Goal: Task Accomplishment & Management: Use online tool/utility

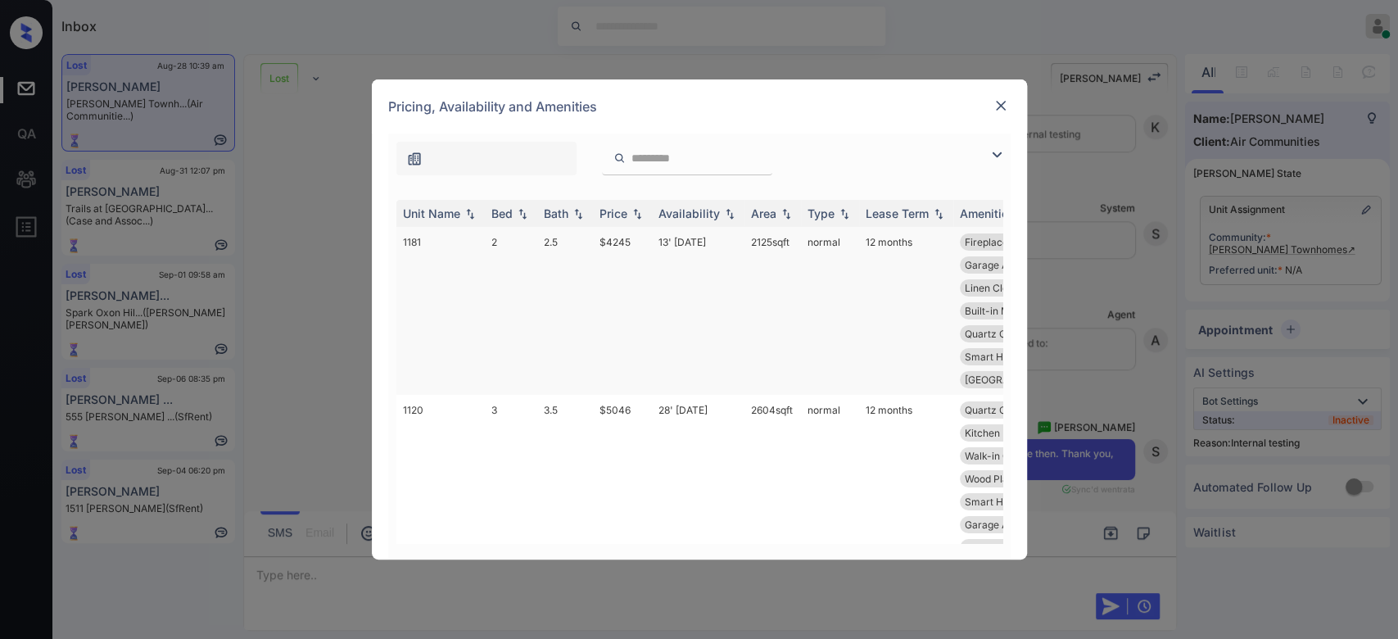
scroll to position [203, 0]
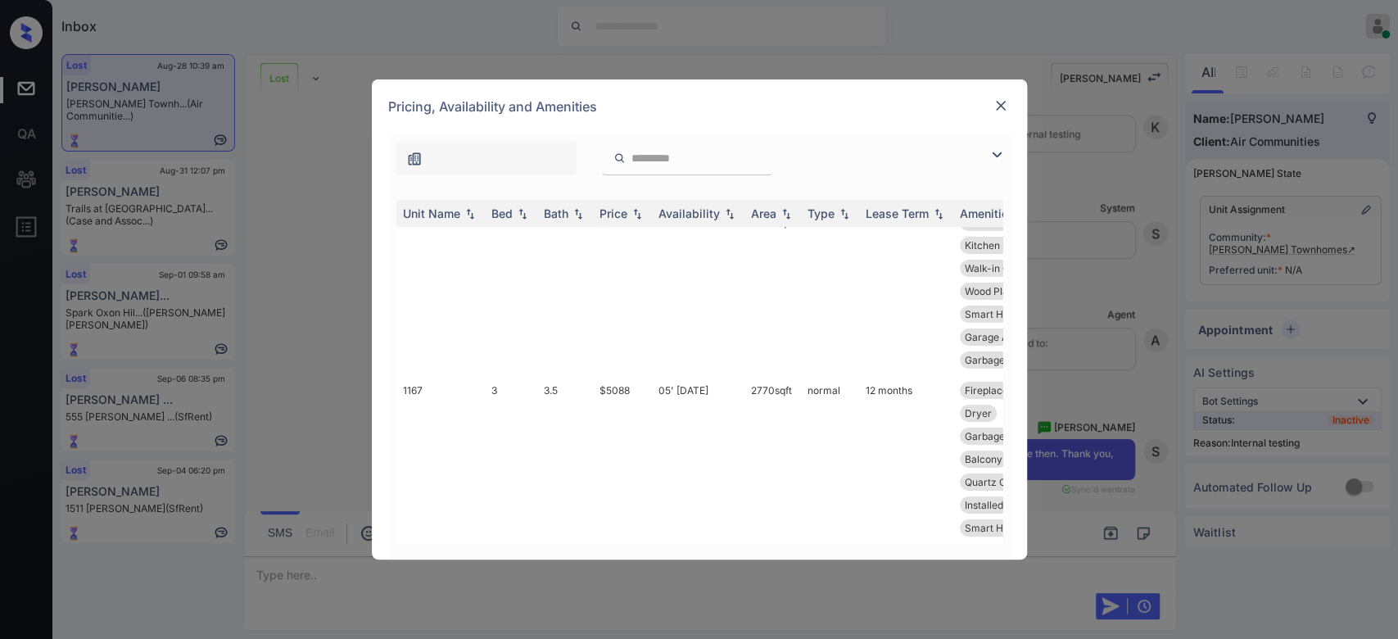
click at [1005, 108] on img at bounding box center [1000, 105] width 16 height 16
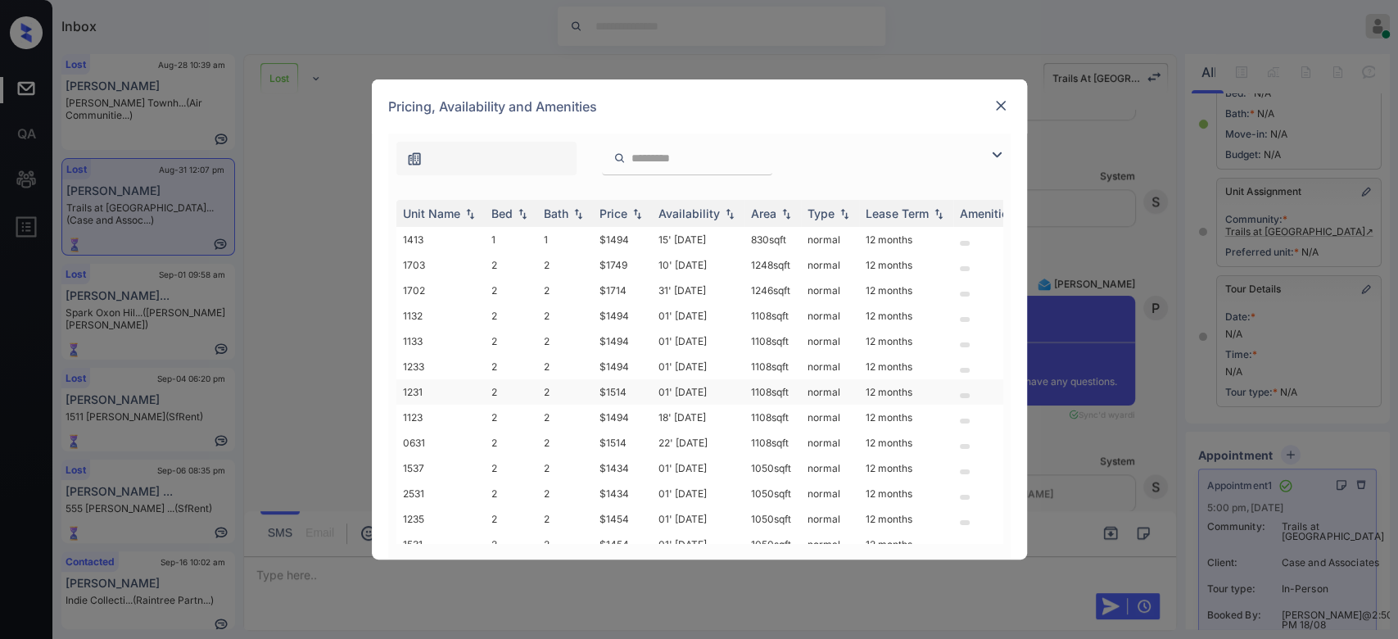
scroll to position [251, 0]
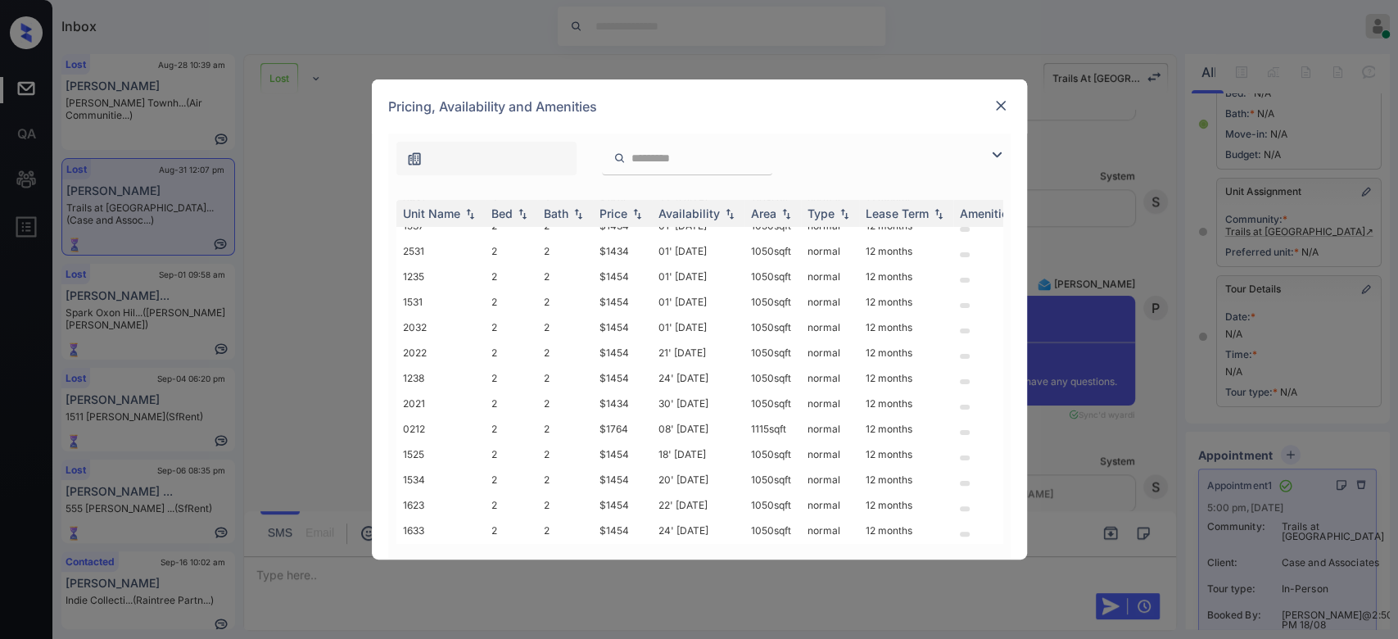
click at [1004, 115] on div at bounding box center [1001, 106] width 20 height 20
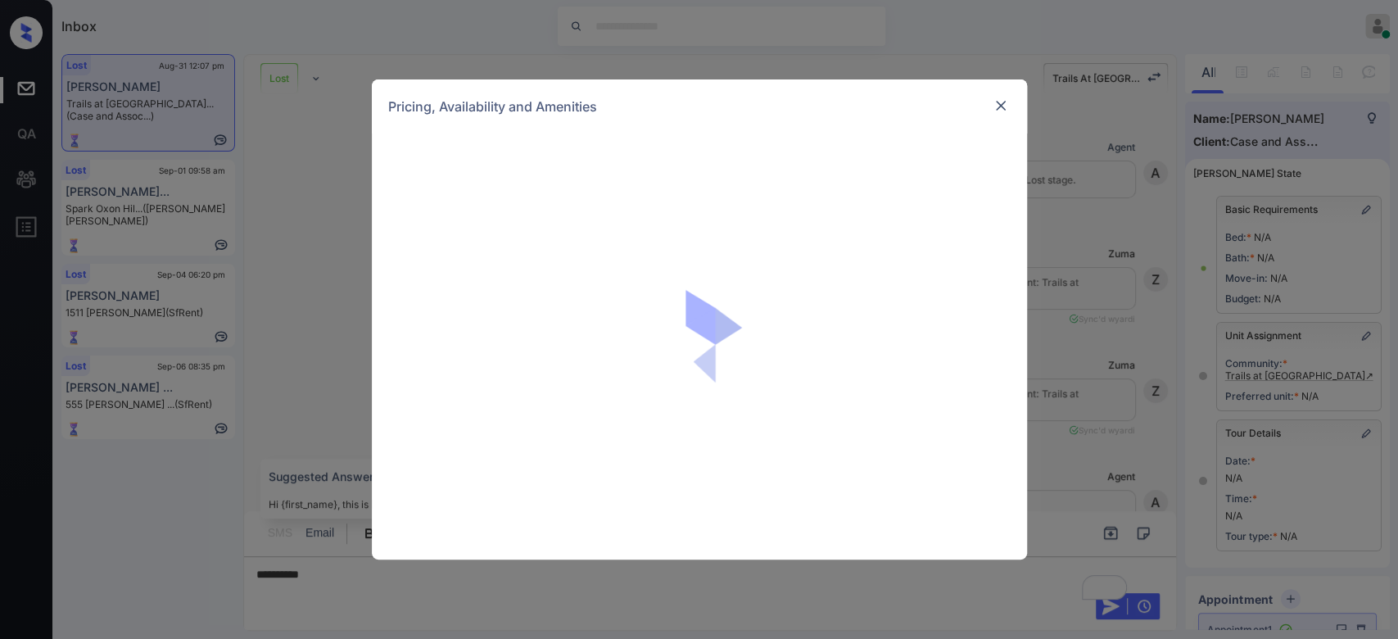
scroll to position [223, 0]
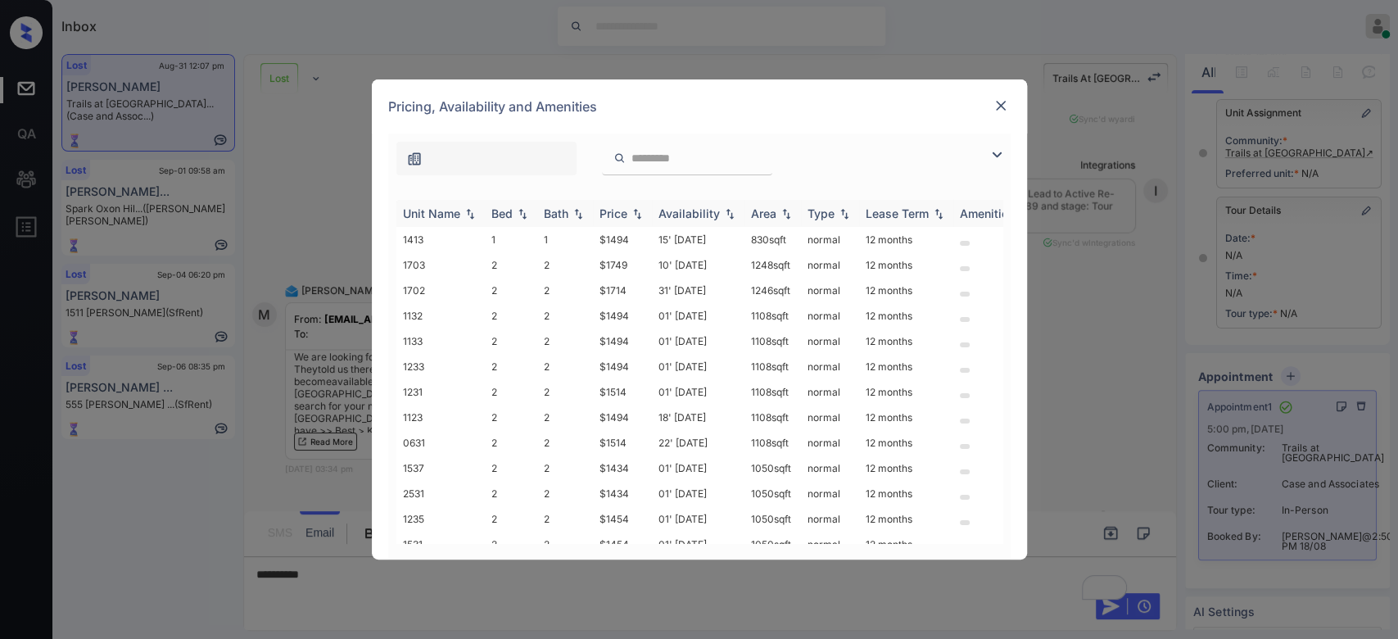
click at [616, 210] on div "Price" at bounding box center [613, 213] width 28 height 14
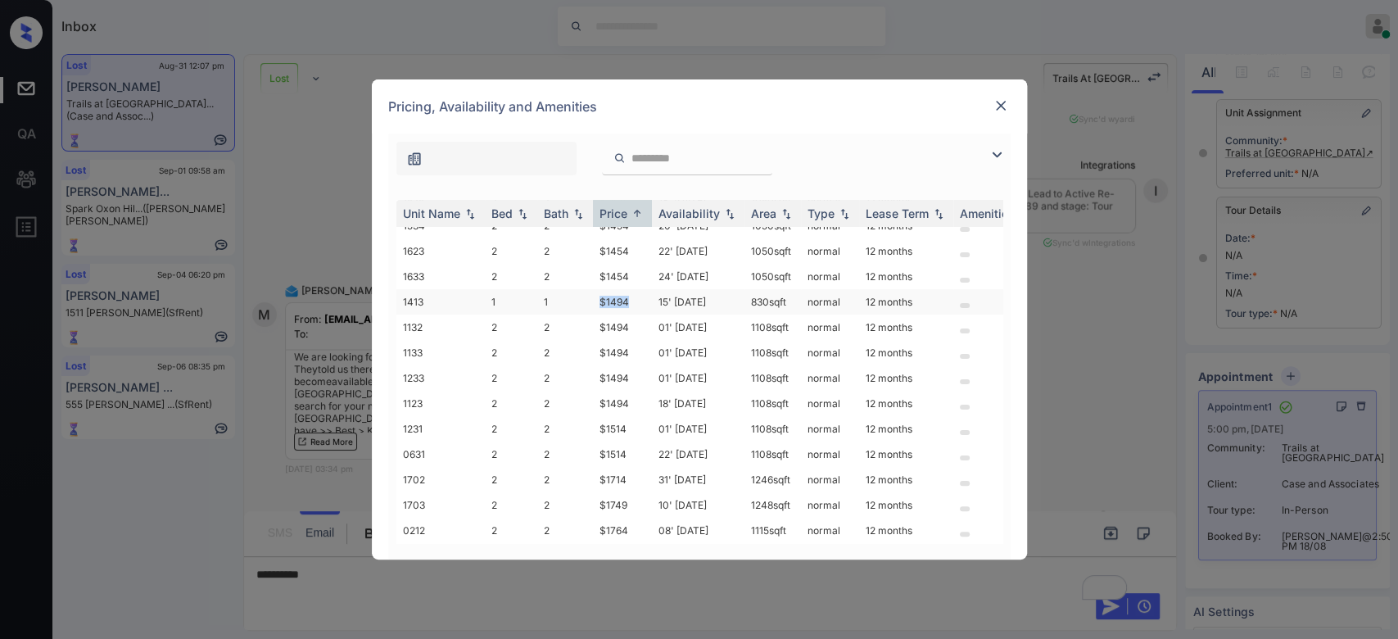
drag, startPoint x: 635, startPoint y: 286, endPoint x: 596, endPoint y: 290, distance: 38.7
click at [596, 290] on td "$1494" at bounding box center [622, 301] width 59 height 25
copy td "$1494"
click at [999, 108] on img at bounding box center [1000, 105] width 16 height 16
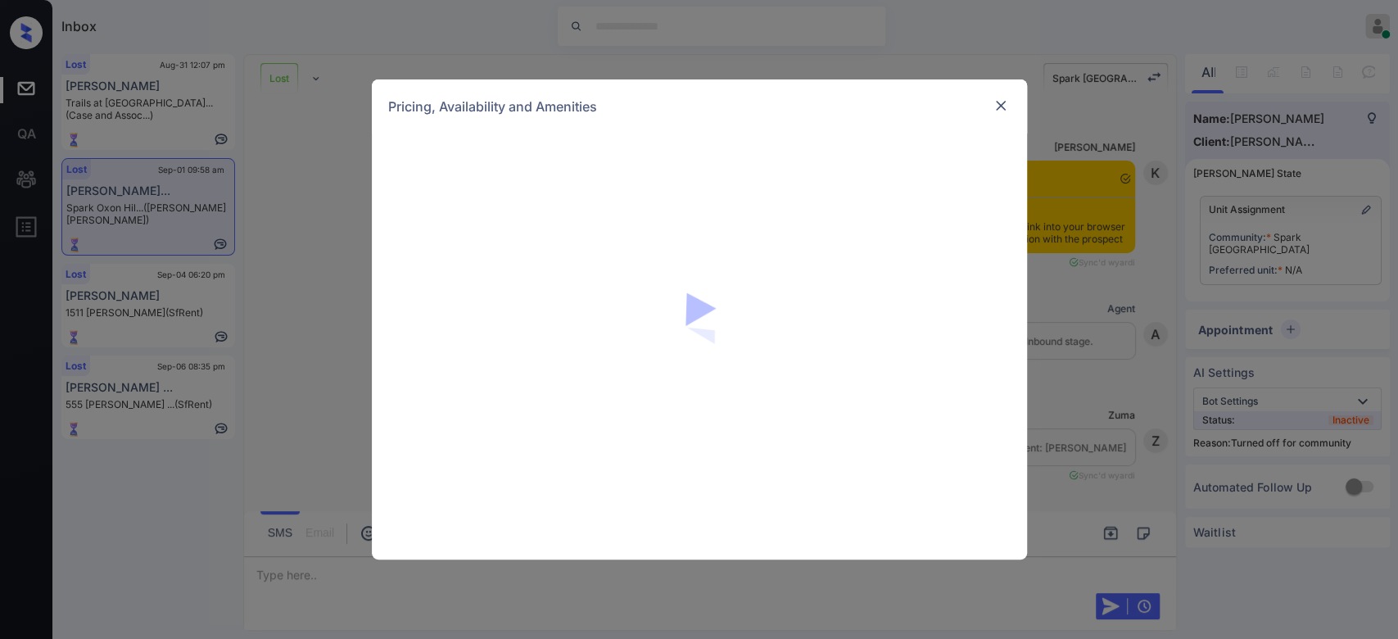
scroll to position [7709, 0]
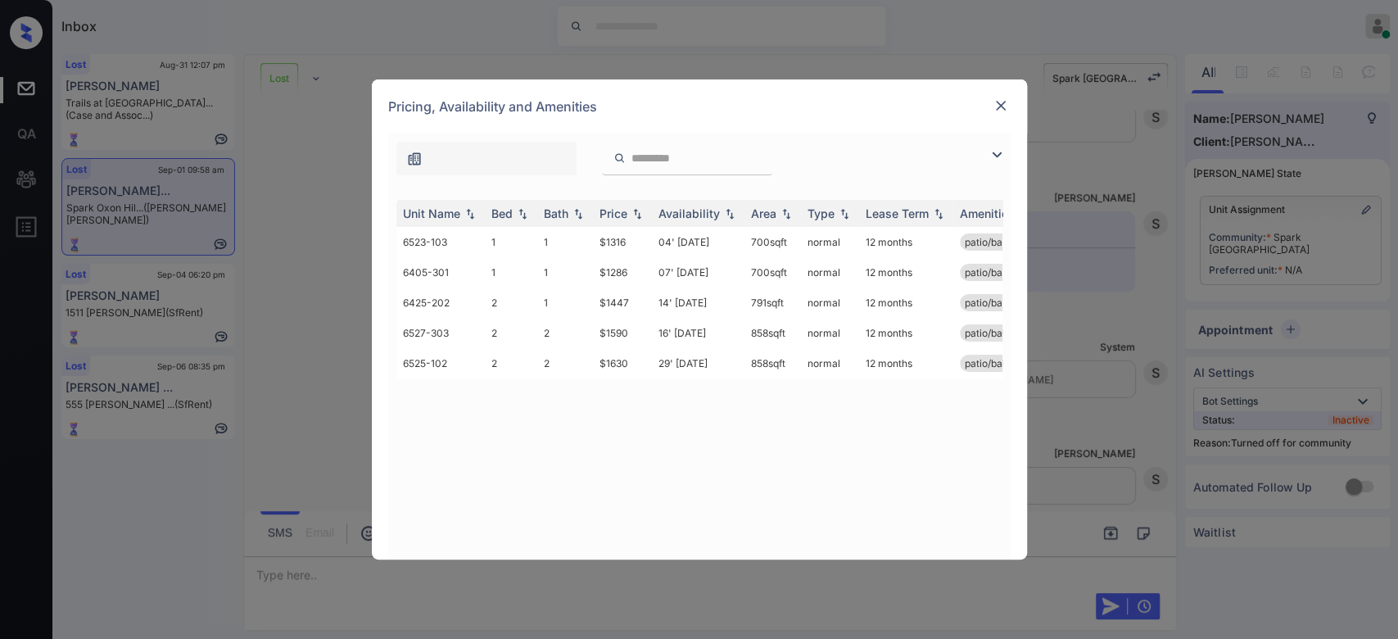
click at [1002, 104] on img at bounding box center [1000, 105] width 16 height 16
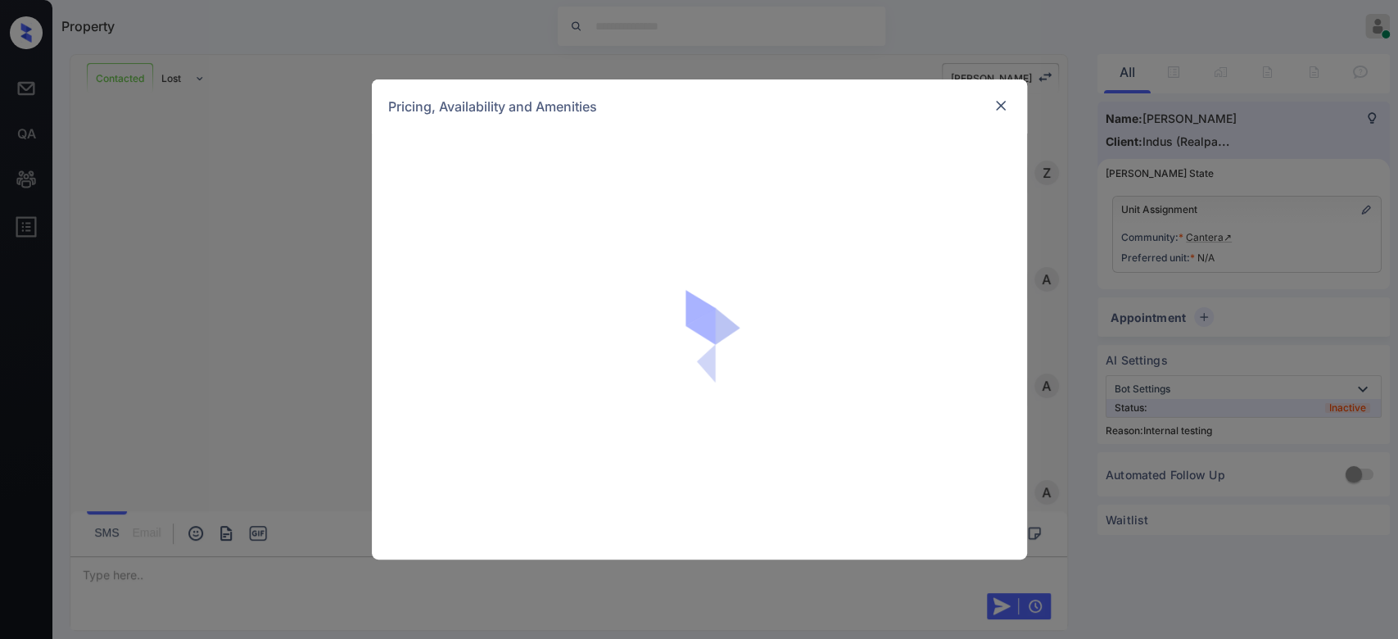
scroll to position [4778, 0]
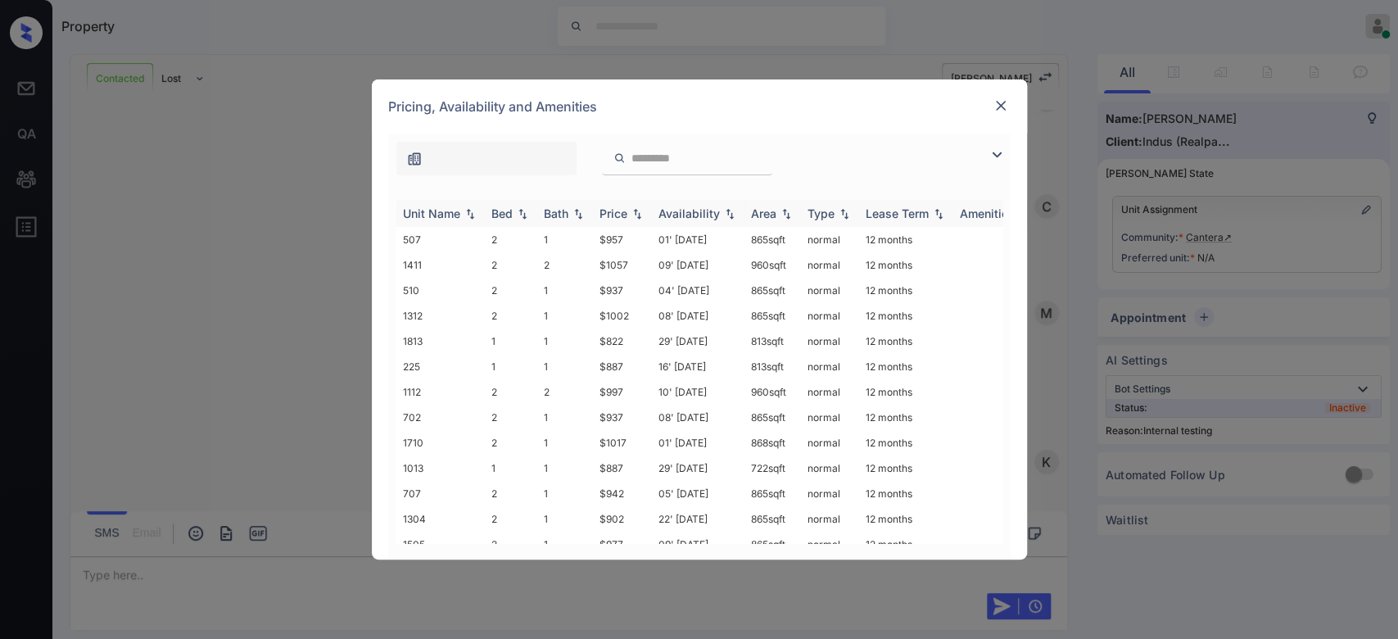
click at [628, 215] on div "Price" at bounding box center [622, 213] width 46 height 14
click at [617, 245] on td "$822" at bounding box center [622, 239] width 59 height 25
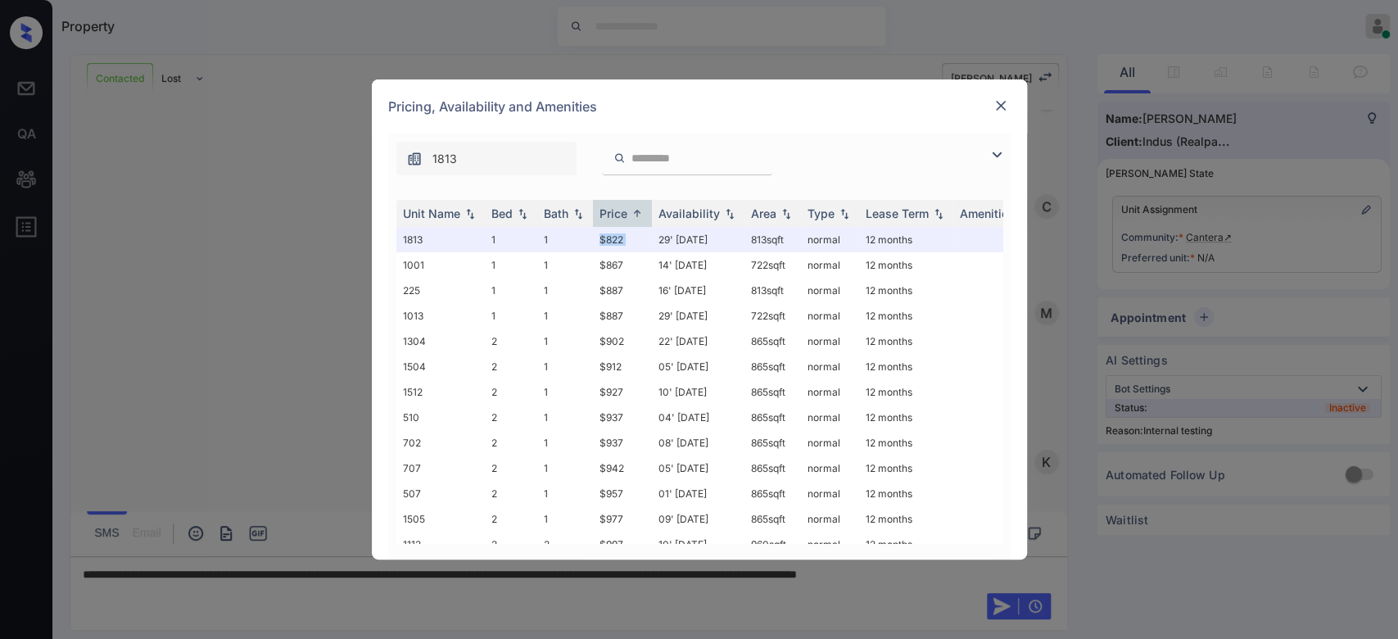
click at [996, 101] on img at bounding box center [1000, 105] width 16 height 16
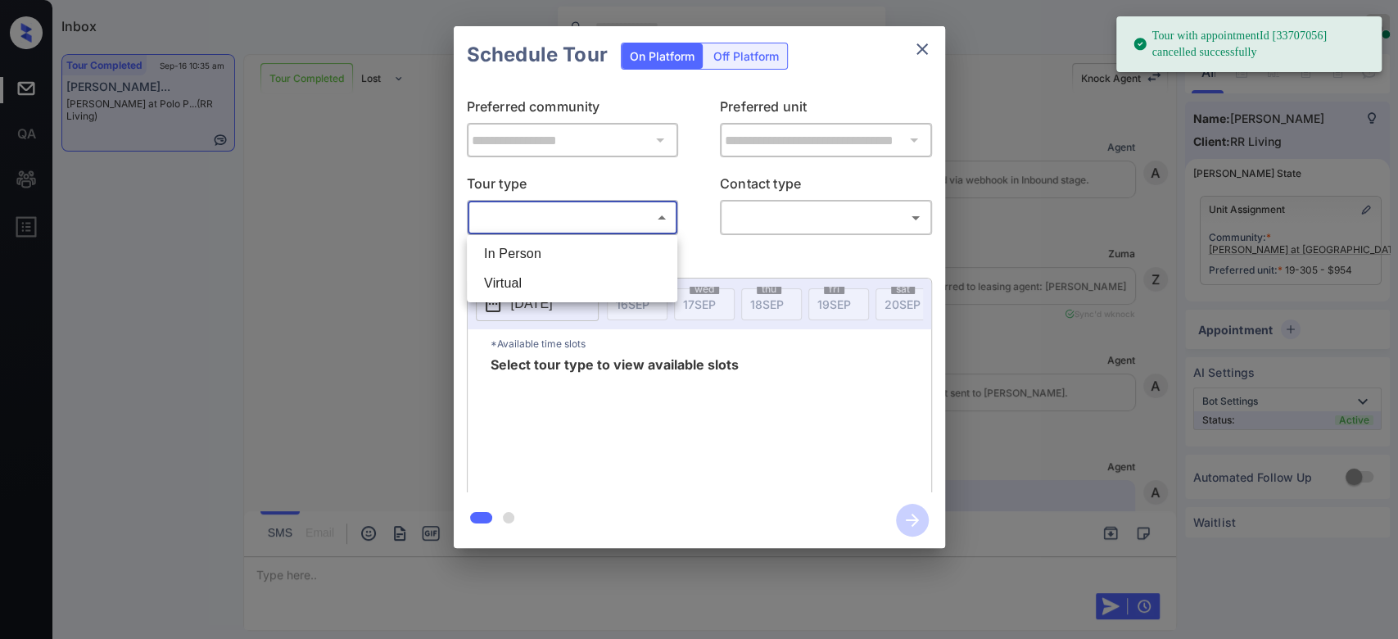
scroll to position [10046, 0]
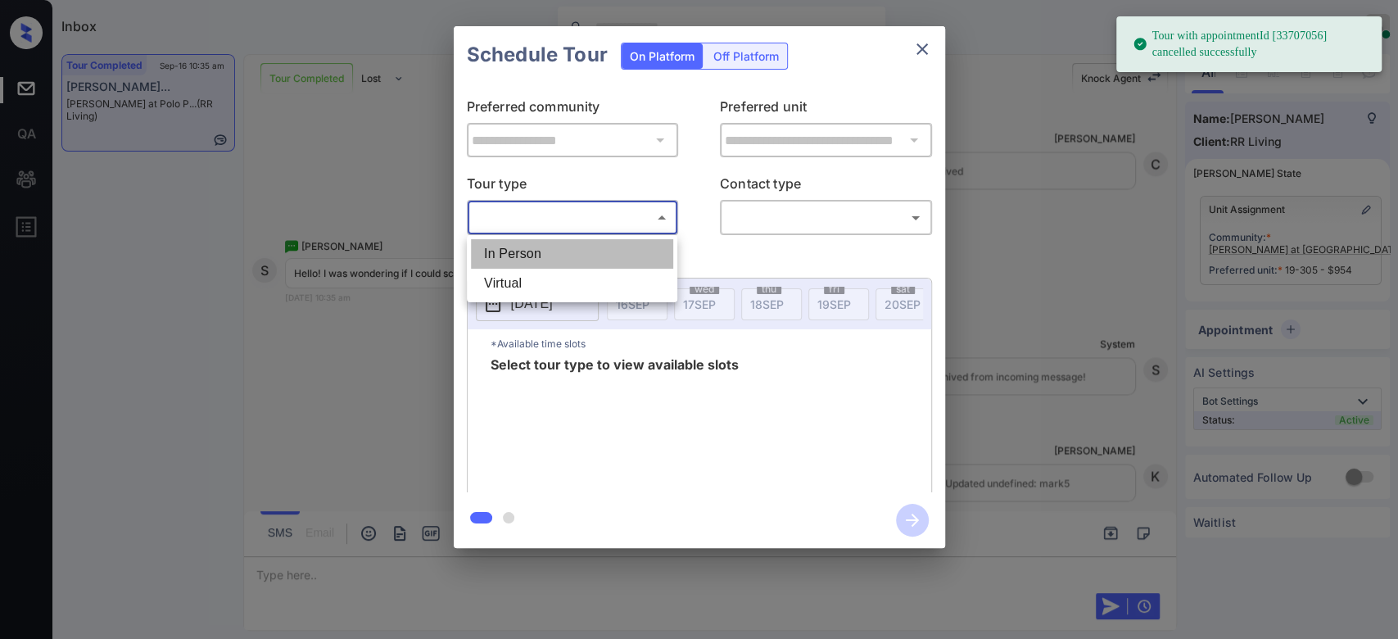
click at [535, 249] on li "In Person" at bounding box center [572, 253] width 202 height 29
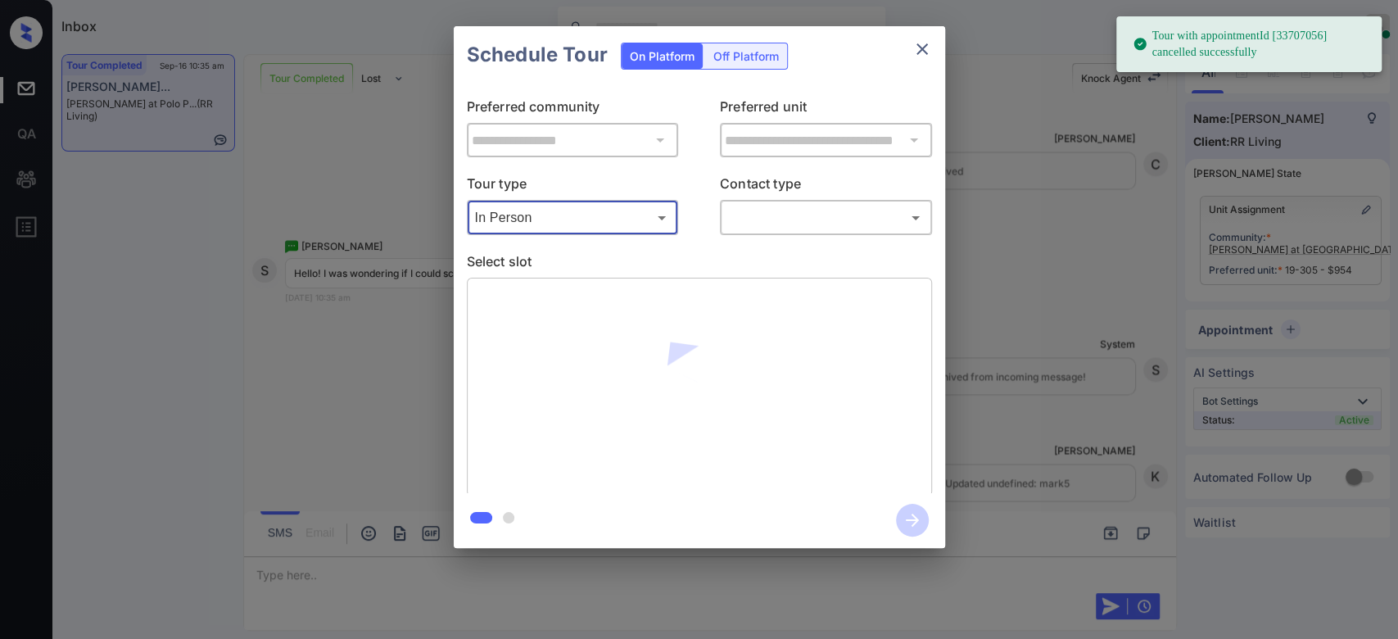
type input "********"
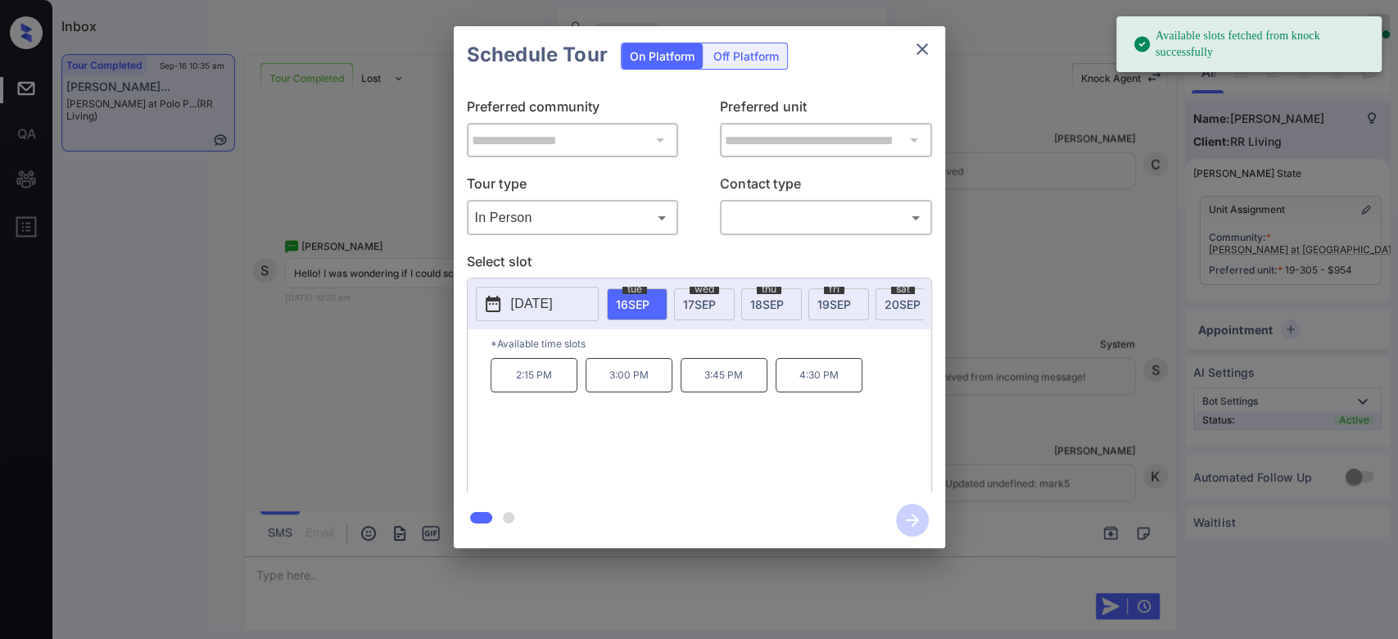
click at [880, 304] on div "sat 20 SEP" at bounding box center [905, 304] width 61 height 32
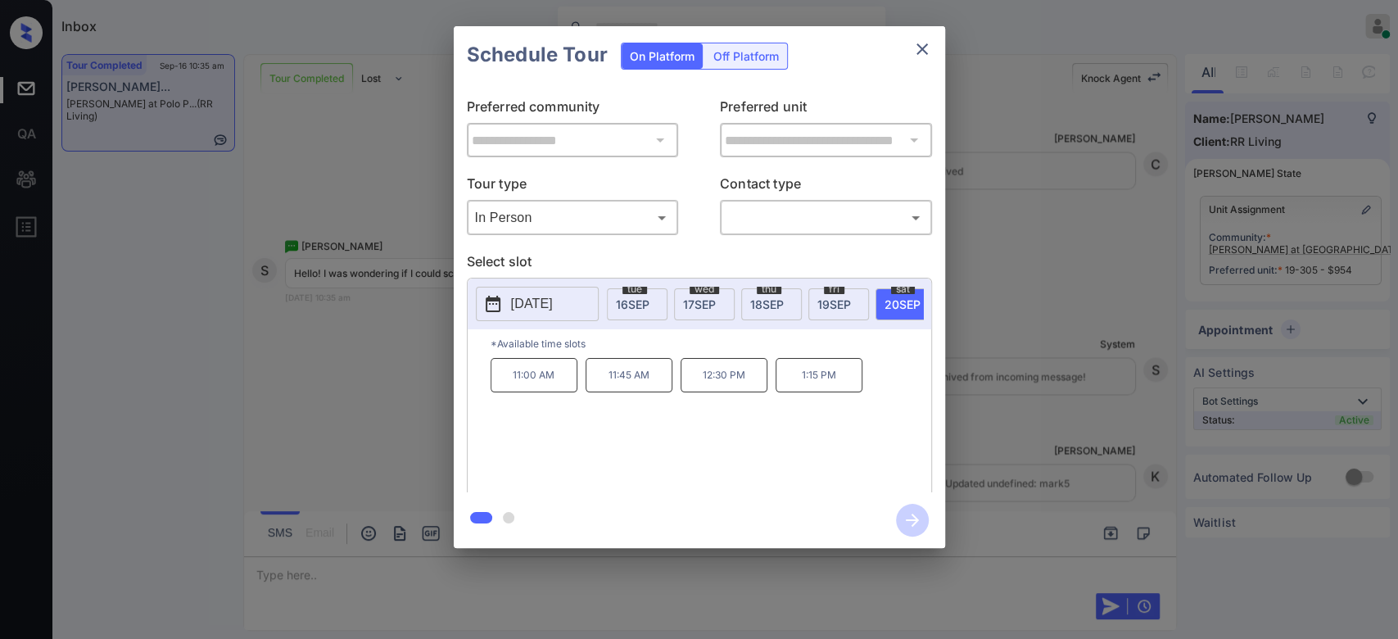
click at [310, 355] on div "**********" at bounding box center [699, 287] width 1398 height 574
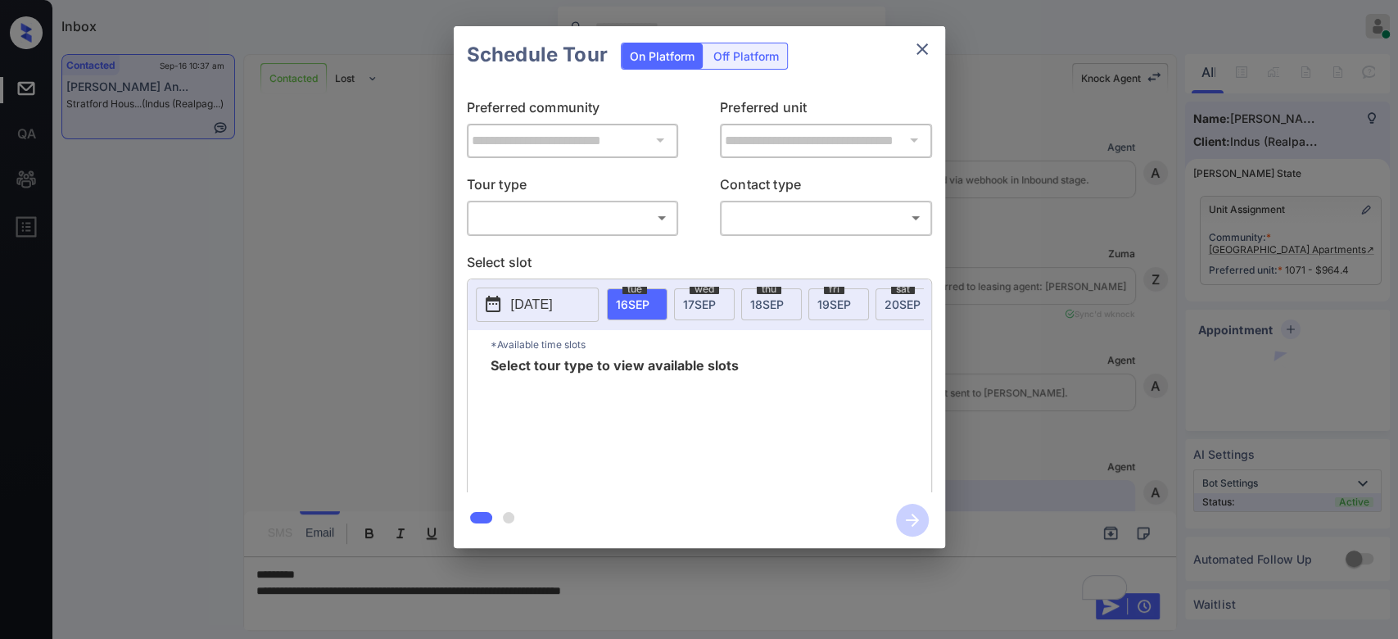
scroll to position [4536, 0]
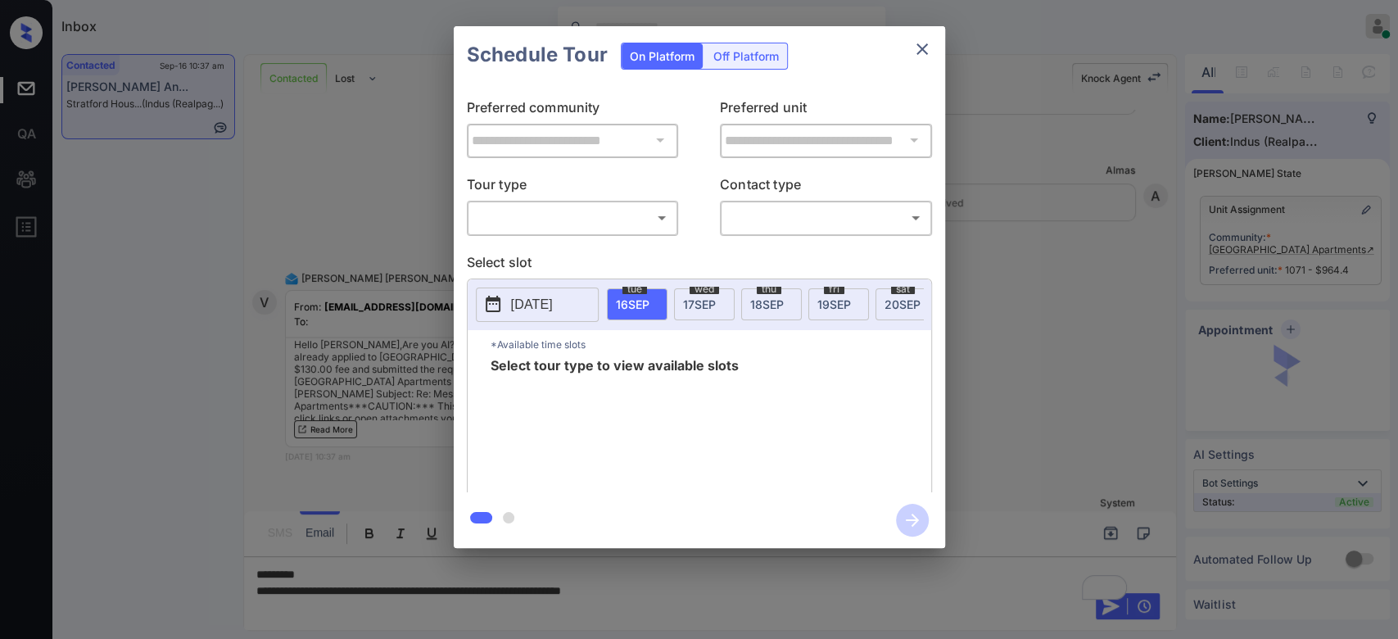
click at [622, 232] on div "​ ​" at bounding box center [573, 217] width 212 height 35
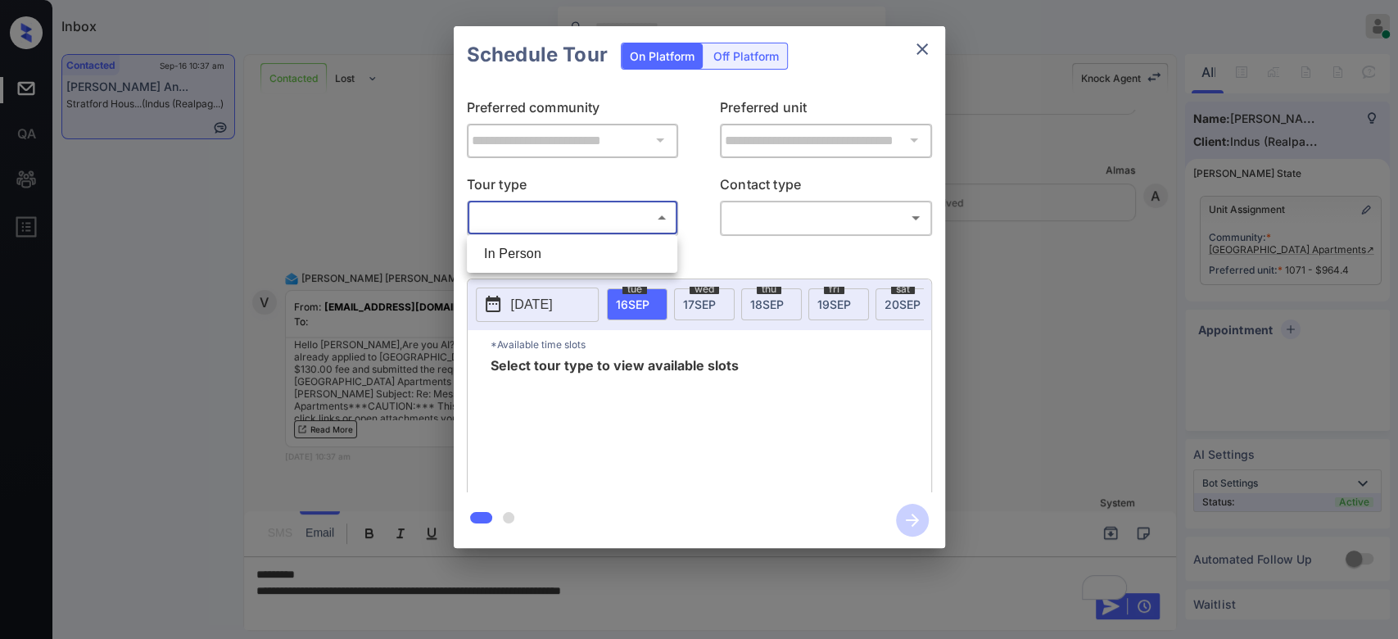
drag, startPoint x: 581, startPoint y: 220, endPoint x: 541, endPoint y: 252, distance: 51.3
click at [541, 252] on body "Inbox Mukesh Online Set yourself offline Set yourself on break Profile Switch t…" at bounding box center [699, 319] width 1398 height 639
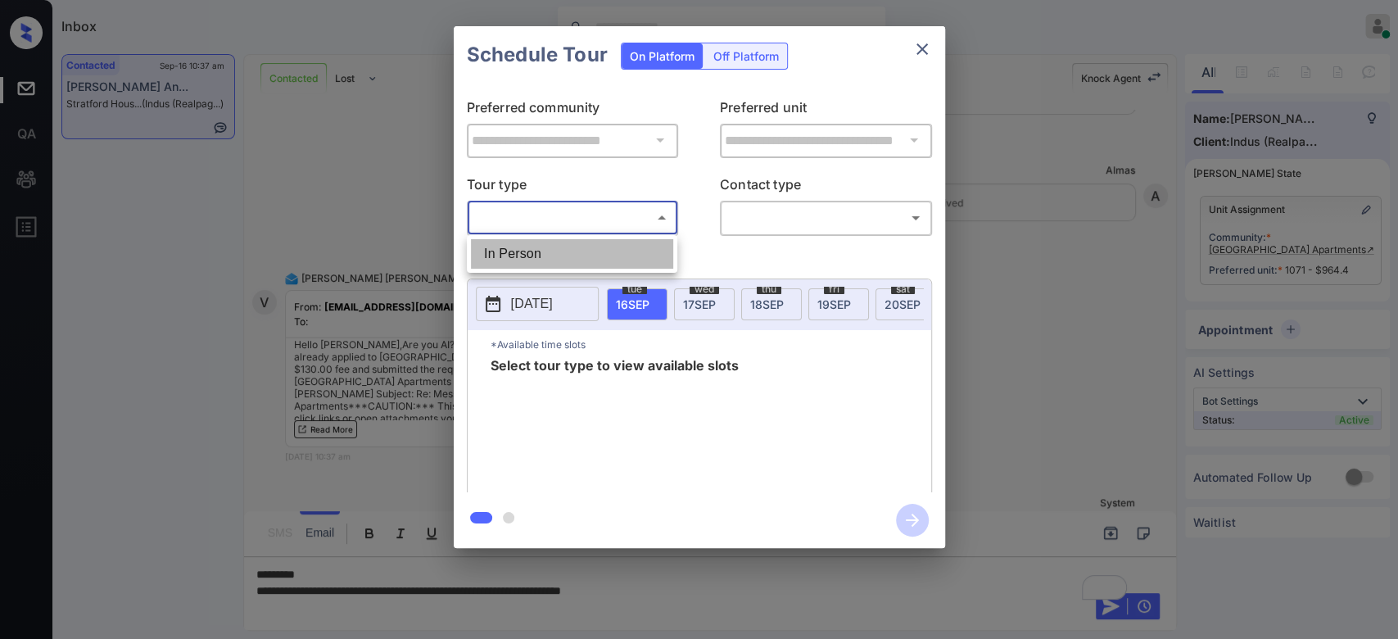
click at [541, 252] on li "In Person" at bounding box center [572, 253] width 202 height 29
type input "********"
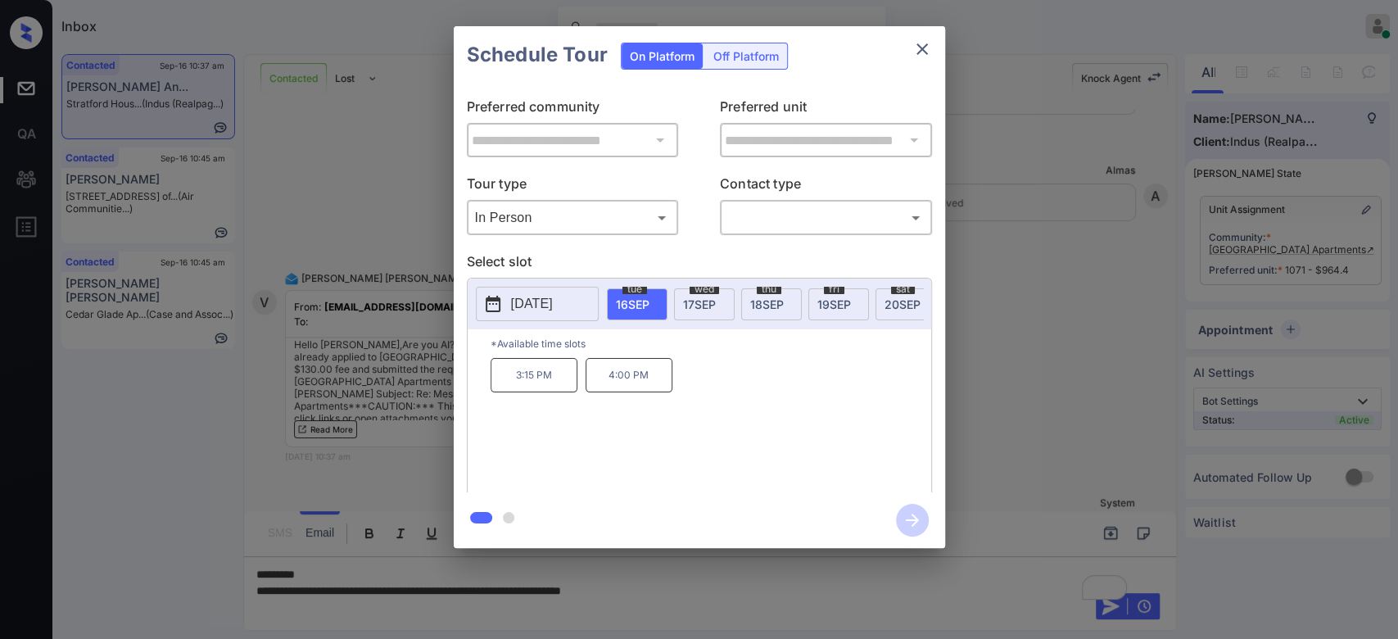
click at [708, 293] on div "[DATE]" at bounding box center [704, 304] width 61 height 32
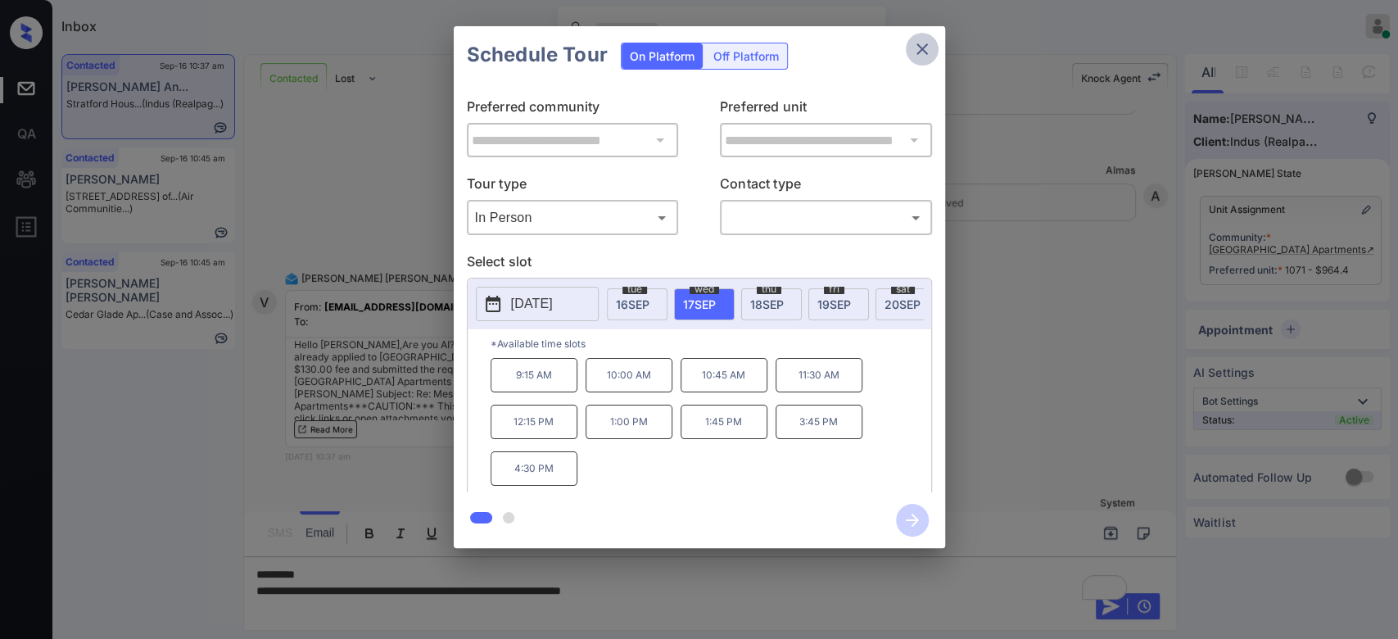
click at [918, 59] on button "close" at bounding box center [922, 49] width 33 height 33
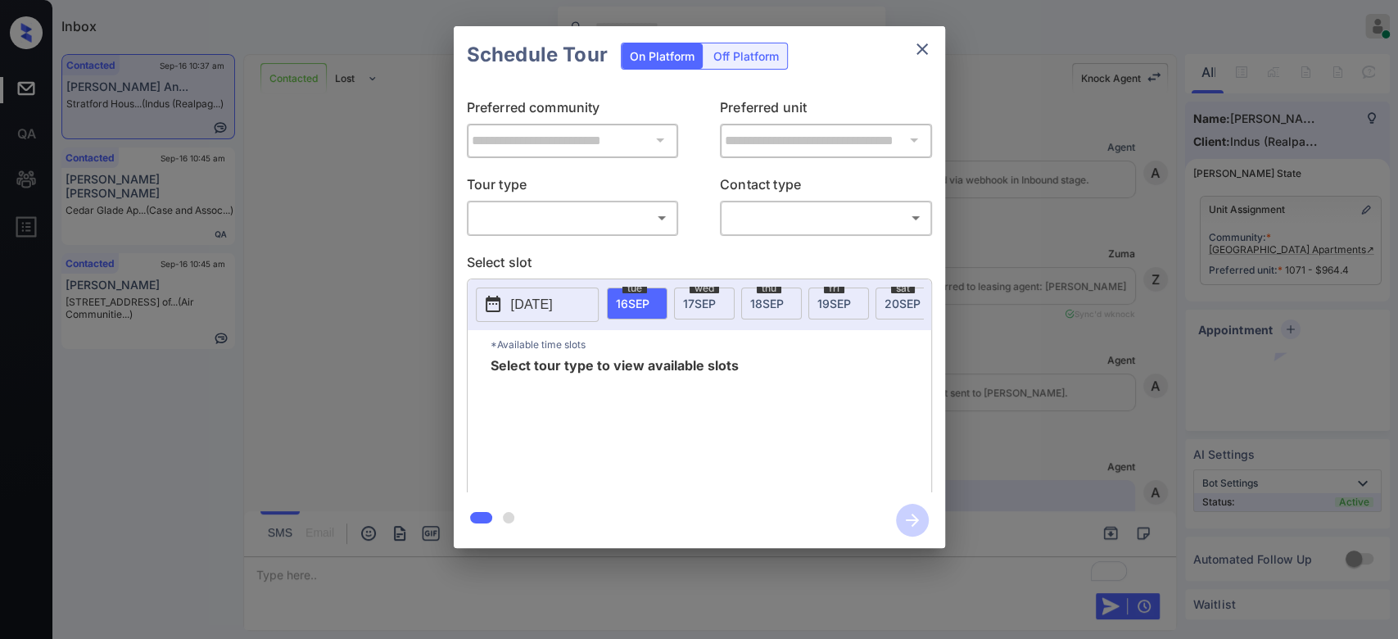
scroll to position [2199, 0]
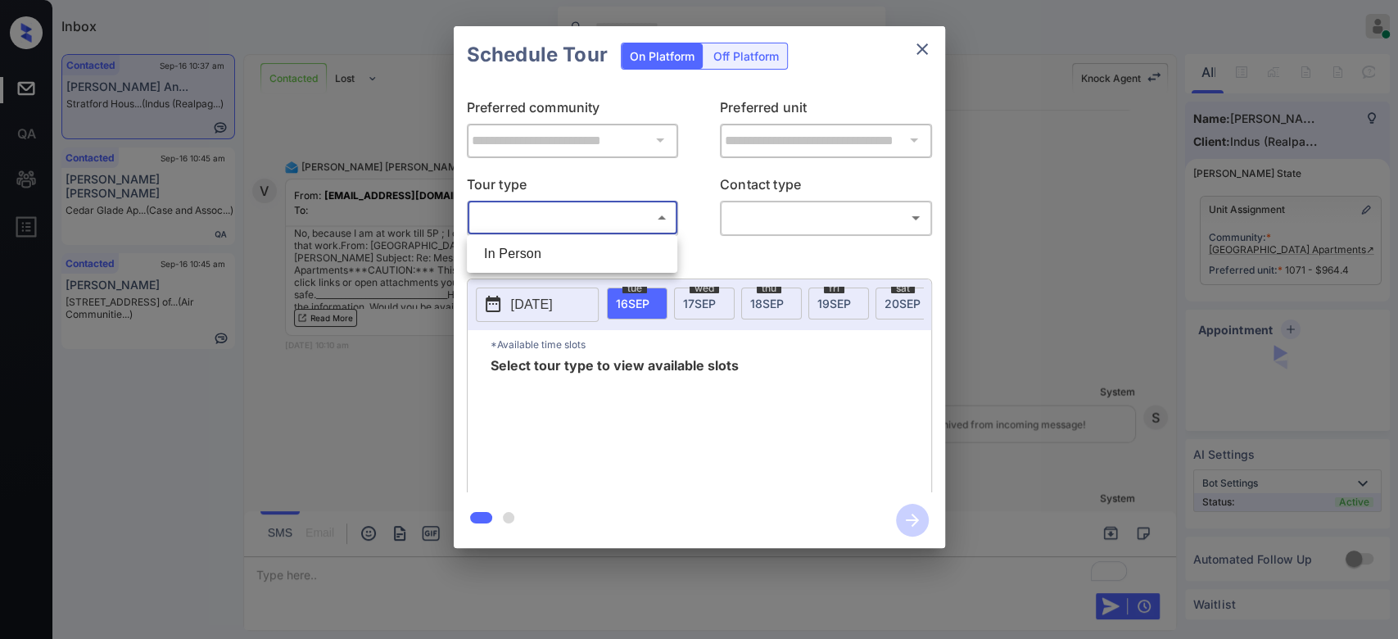
click at [611, 215] on body "Inbox Mukesh Online Set yourself offline Set yourself on break Profile Switch t…" at bounding box center [699, 319] width 1398 height 639
click at [549, 247] on li "In Person" at bounding box center [572, 253] width 202 height 29
type input "********"
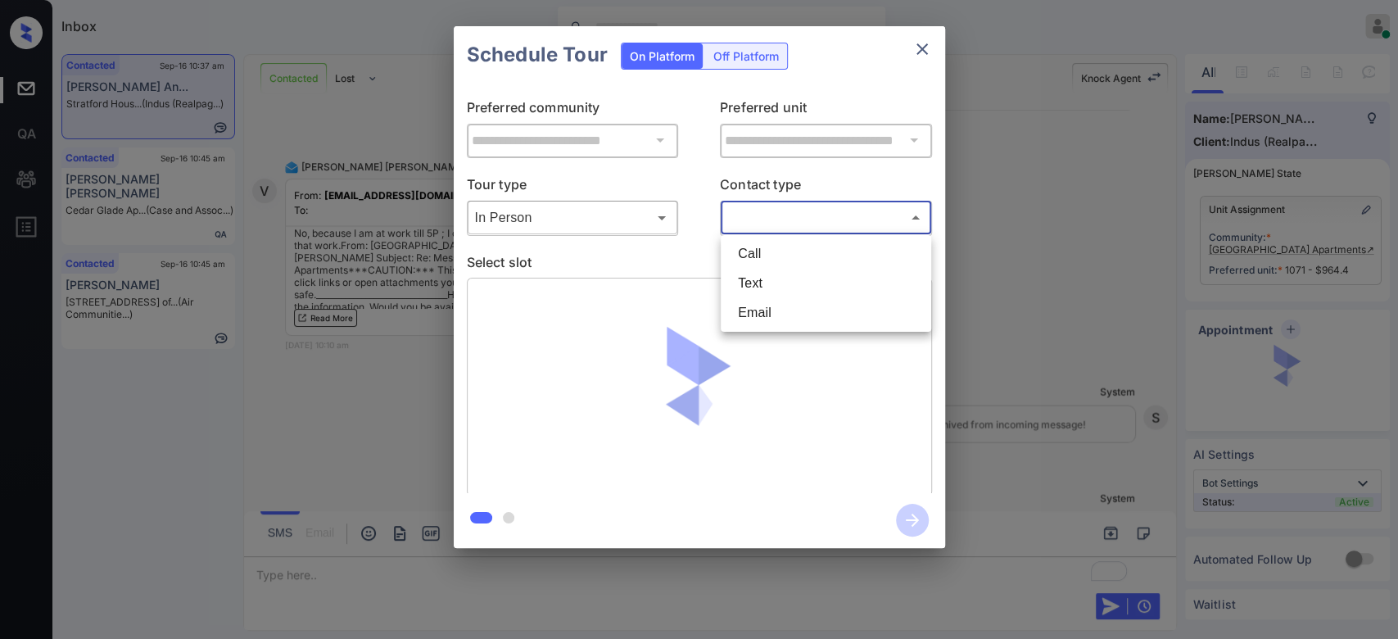
click at [771, 218] on body "Inbox Mukesh Online Set yourself offline Set yourself on break Profile Switch t…" at bounding box center [699, 319] width 1398 height 639
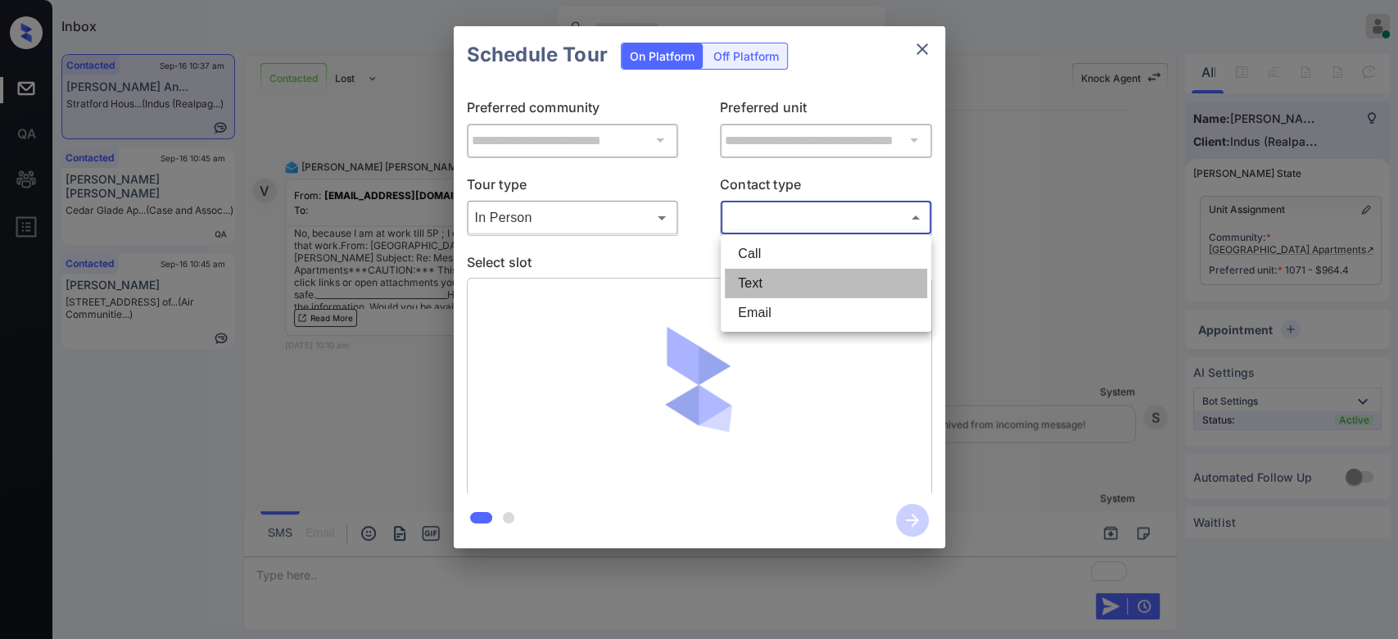
click at [768, 291] on li "Text" at bounding box center [826, 283] width 202 height 29
type input "****"
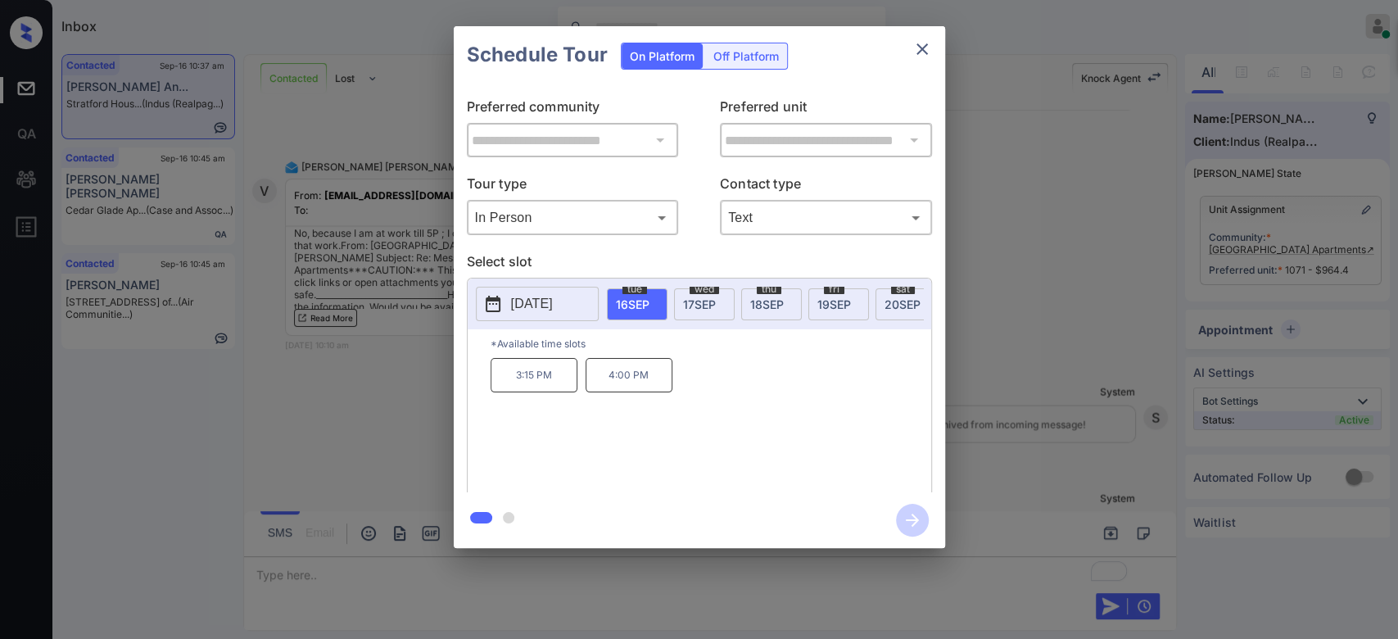
click at [696, 314] on div "[DATE]" at bounding box center [704, 304] width 61 height 32
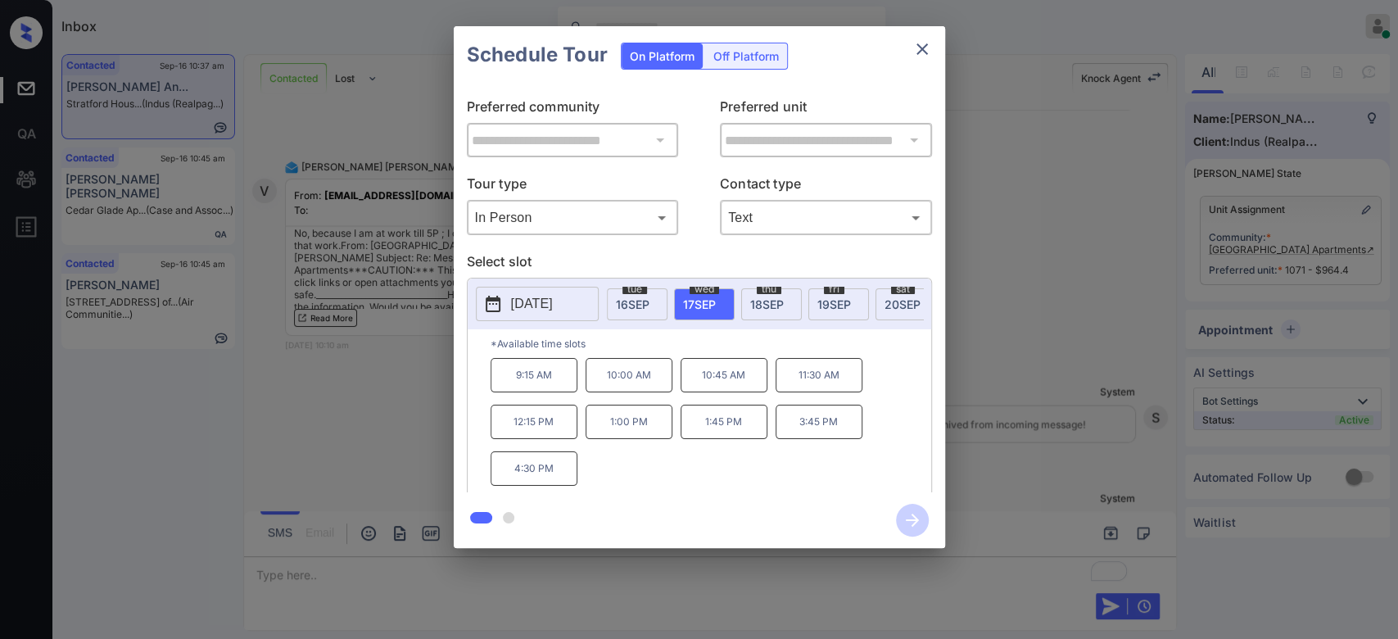
click at [631, 439] on p "1:00 PM" at bounding box center [628, 422] width 87 height 34
click at [914, 515] on icon "button" at bounding box center [912, 520] width 33 height 33
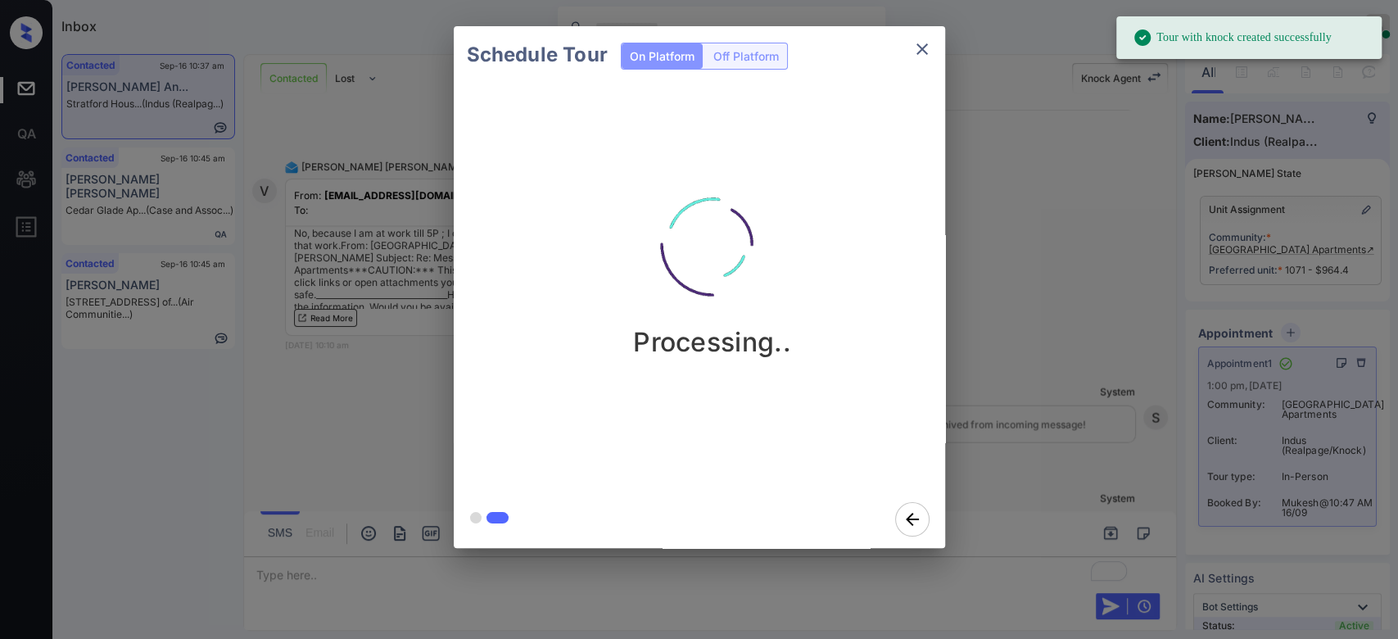
click at [1049, 247] on div "Schedule Tour On Platform Off Platform Processing.." at bounding box center [699, 287] width 1398 height 574
